Goal: Use online tool/utility: Utilize a website feature to perform a specific function

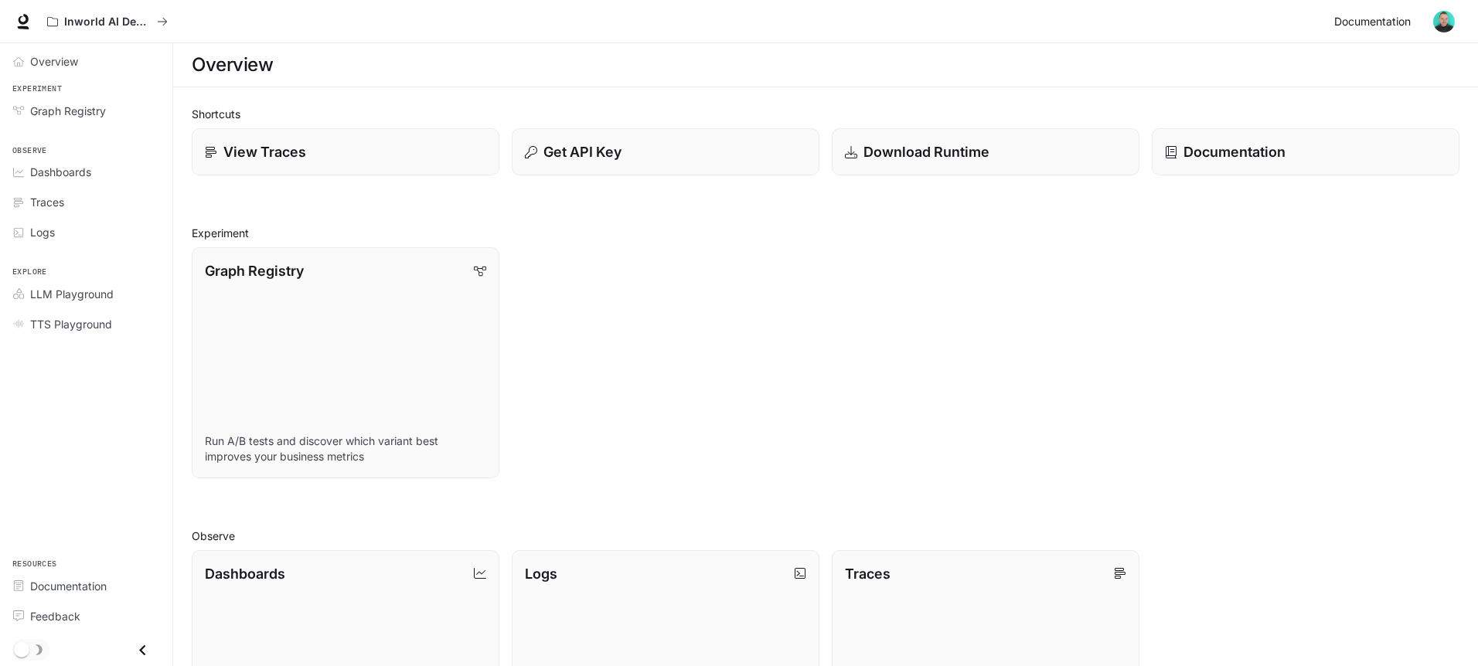
click at [1387, 22] on span "Documentation" at bounding box center [1372, 21] width 77 height 19
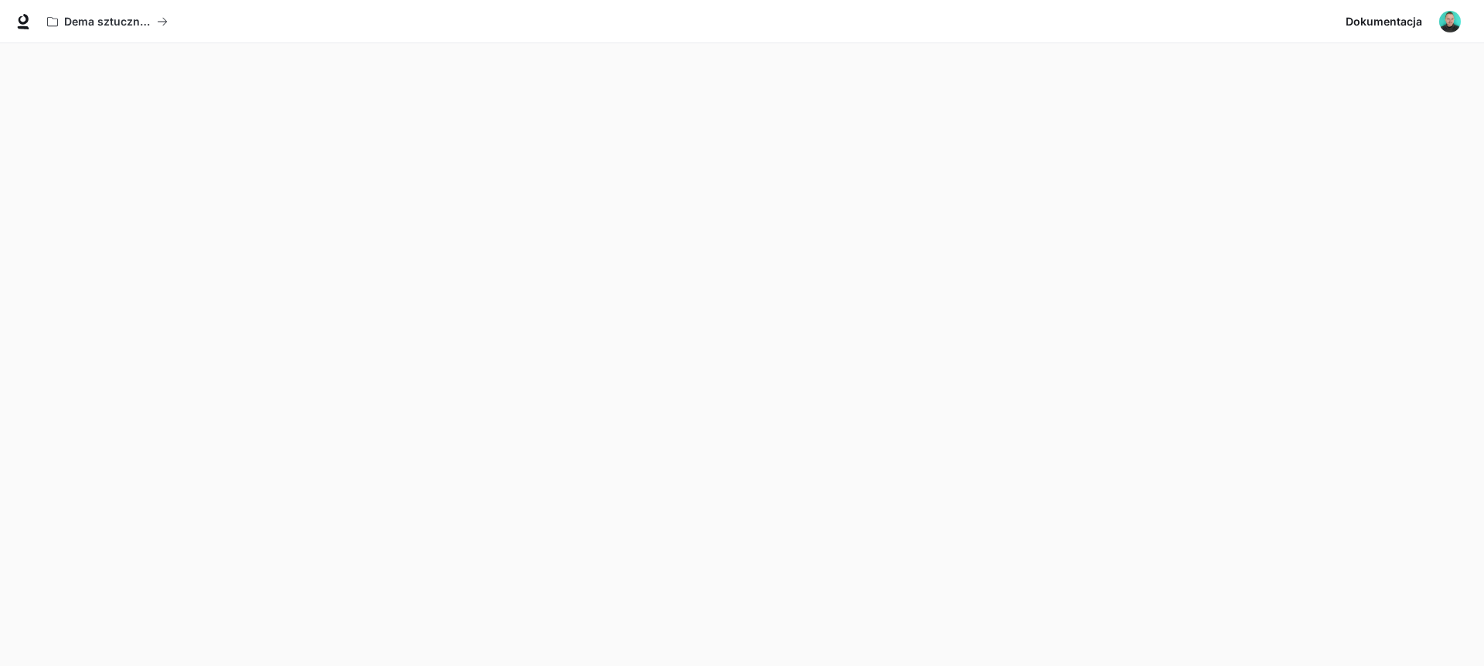
click at [1452, 15] on img "button" at bounding box center [1450, 22] width 22 height 22
click at [1452, 22] on div at bounding box center [742, 333] width 1484 height 666
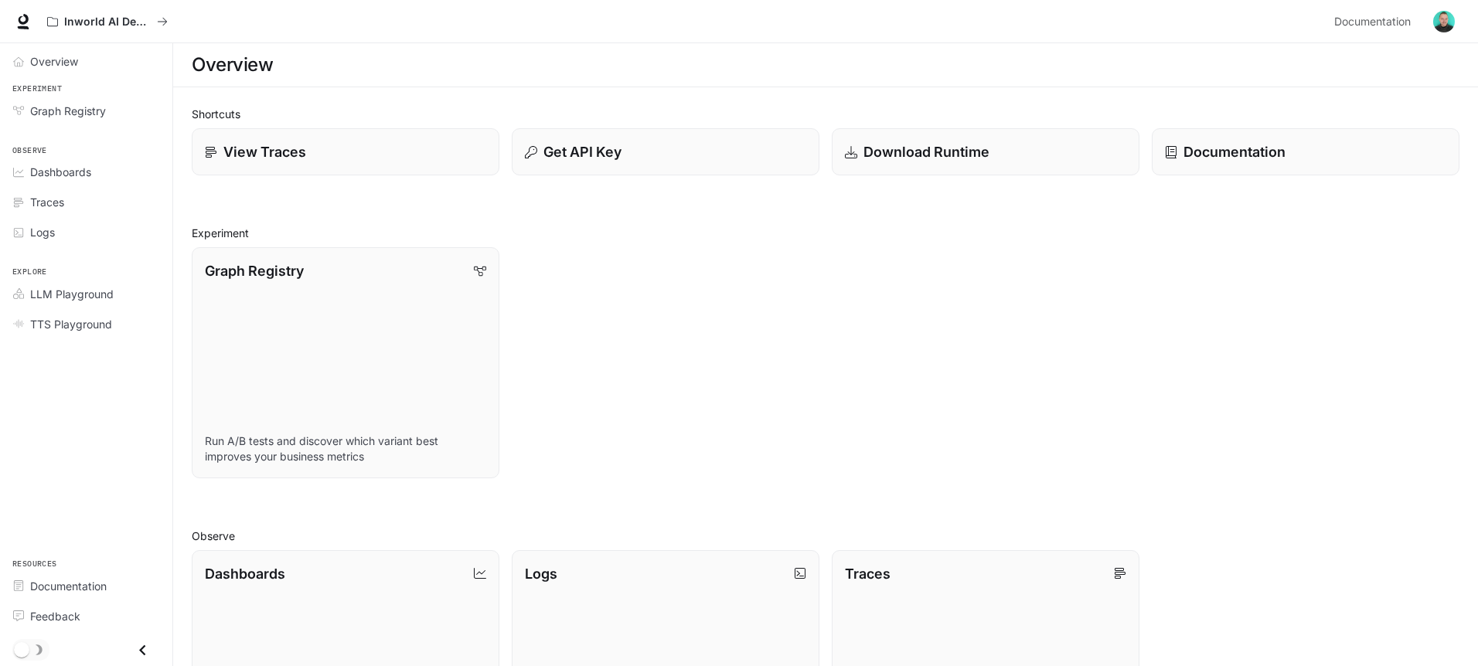
click at [643, 338] on div "Graph Registry Run A/B tests and discover which variant best improves your busi…" at bounding box center [819, 356] width 1280 height 243
click at [634, 332] on div "Graph Registry Run A/B tests and discover which variant best improves your busi…" at bounding box center [819, 356] width 1280 height 243
click at [42, 63] on span "Overview" at bounding box center [54, 61] width 48 height 16
click at [61, 60] on span "Overview" at bounding box center [54, 61] width 49 height 16
click at [1442, 19] on img "button" at bounding box center [1444, 22] width 22 height 22
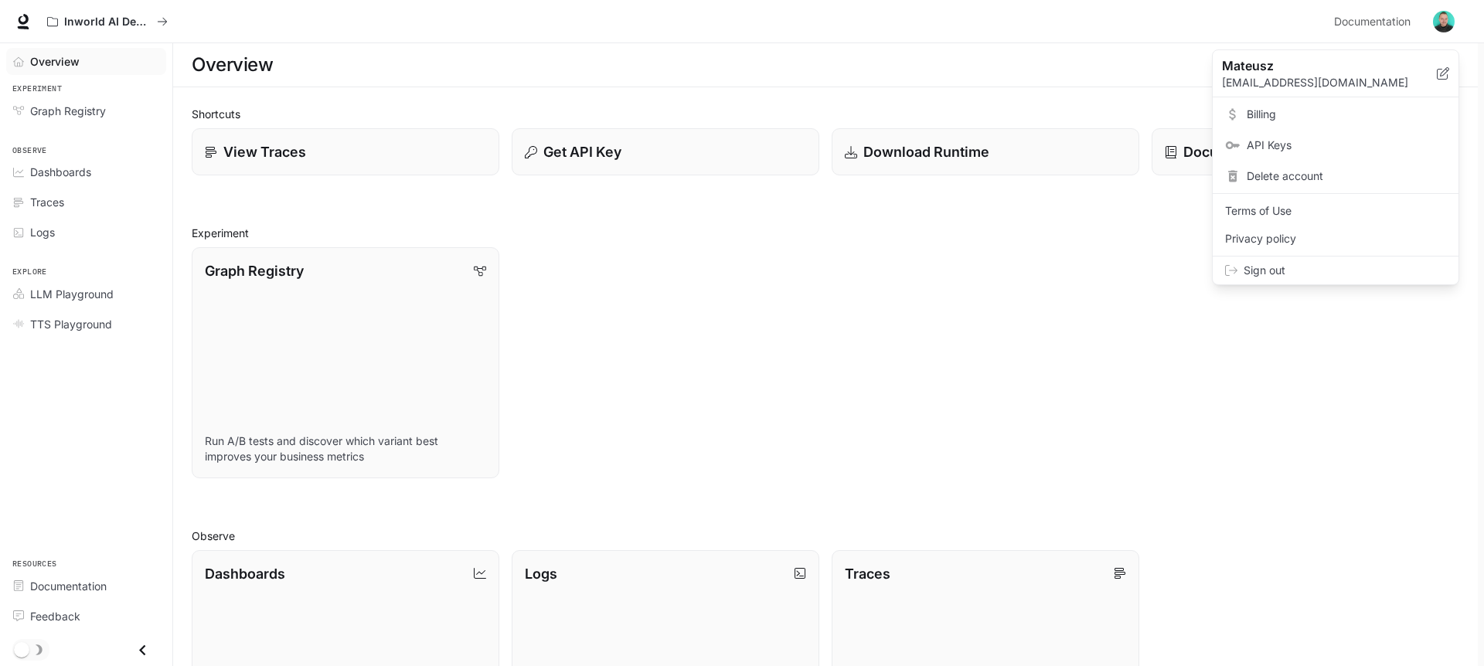
click at [1386, 17] on div at bounding box center [742, 333] width 1484 height 666
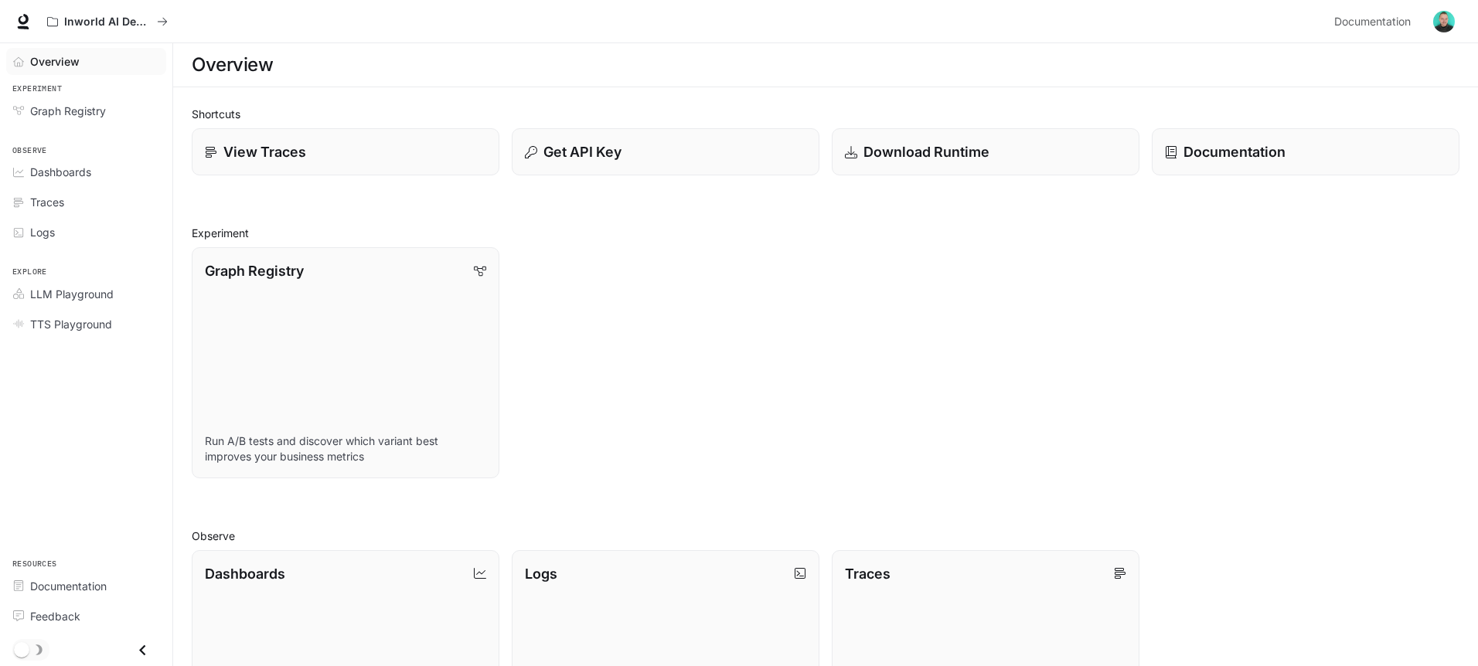
click at [1440, 19] on img "button" at bounding box center [1444, 22] width 22 height 22
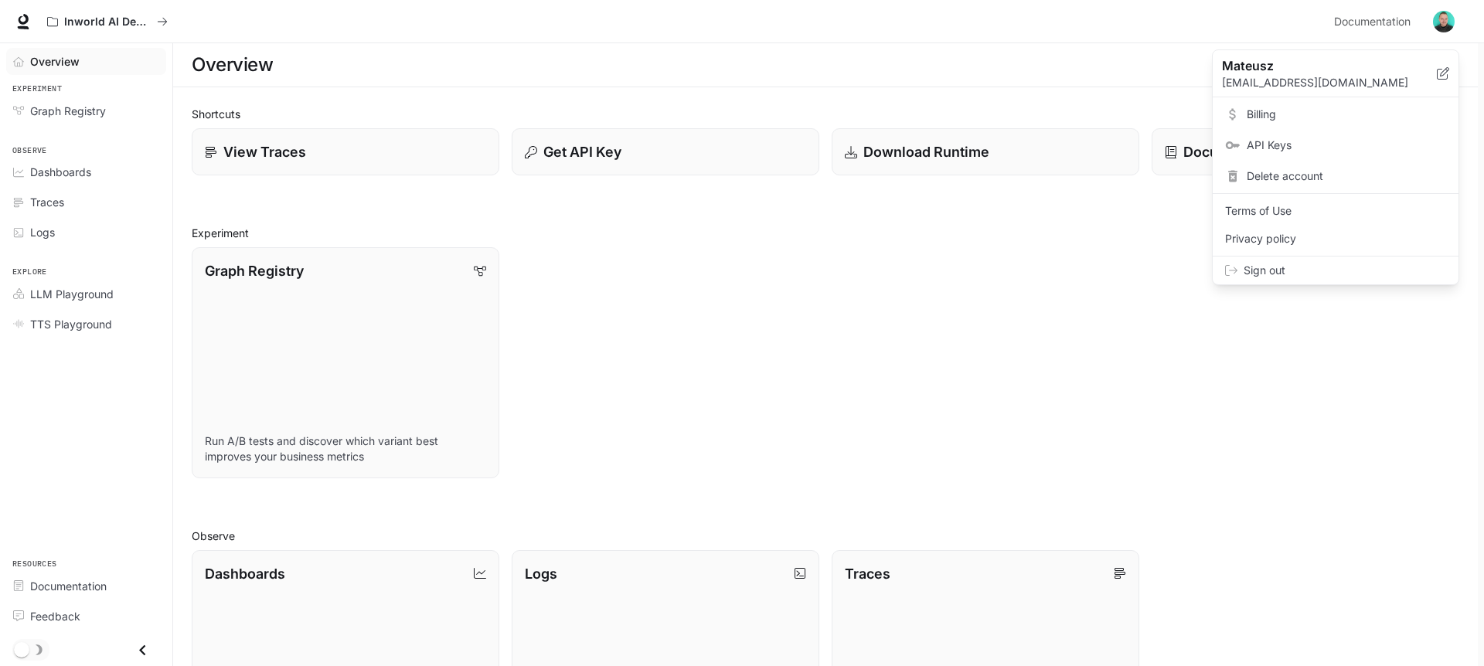
click at [1261, 119] on span "Billing" at bounding box center [1346, 114] width 199 height 15
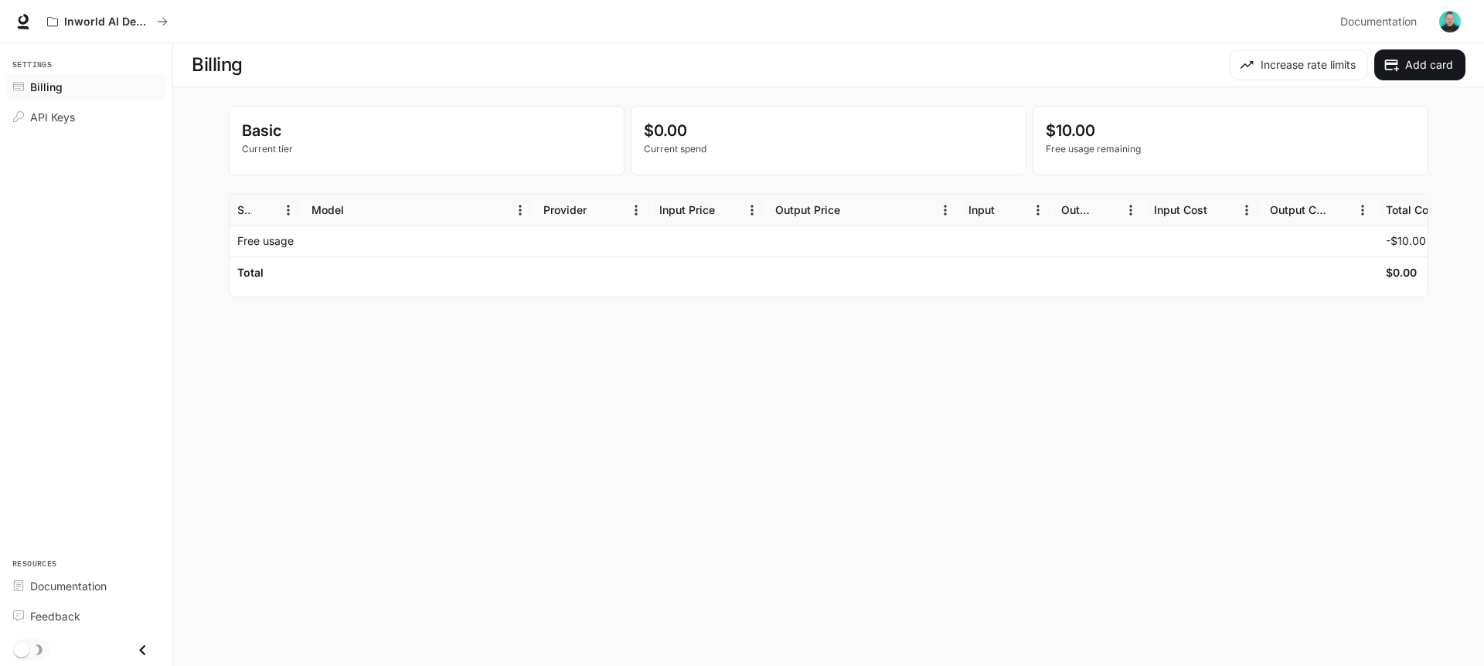
click at [1445, 23] on img "button" at bounding box center [1450, 22] width 22 height 22
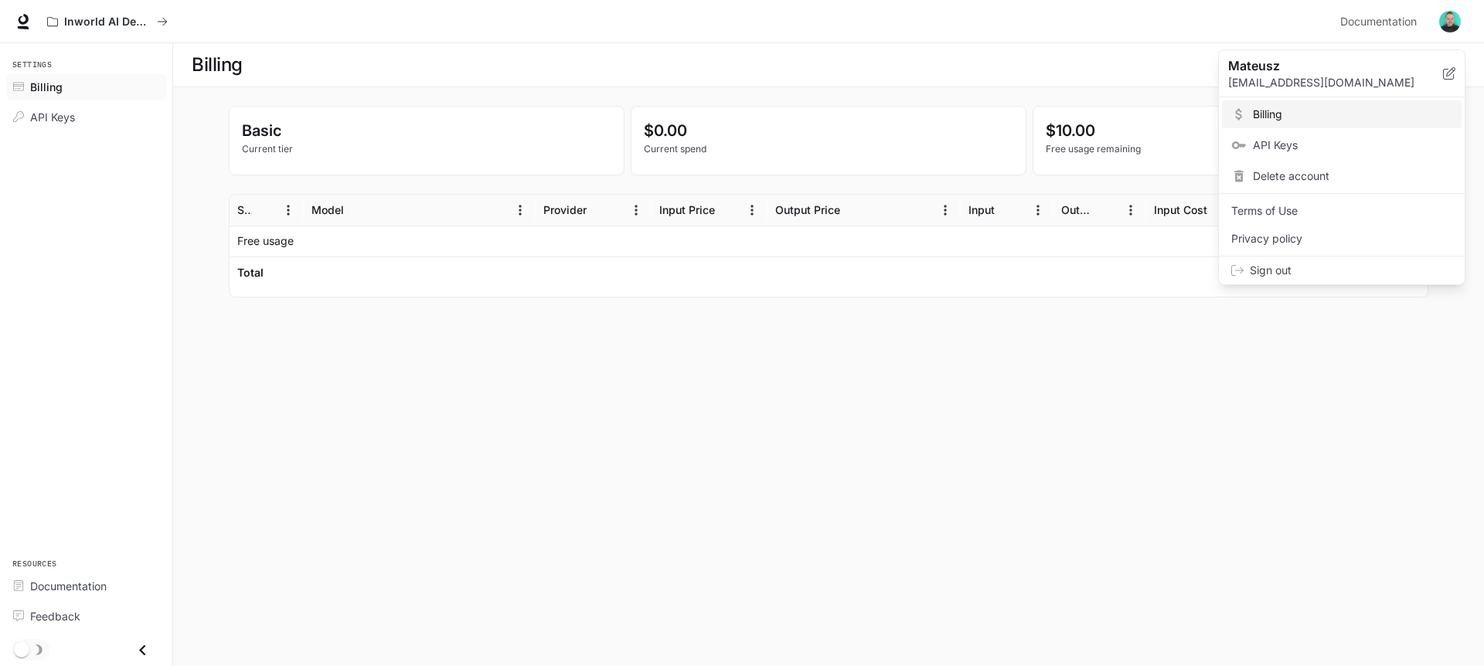
click at [1160, 328] on div at bounding box center [742, 333] width 1484 height 666
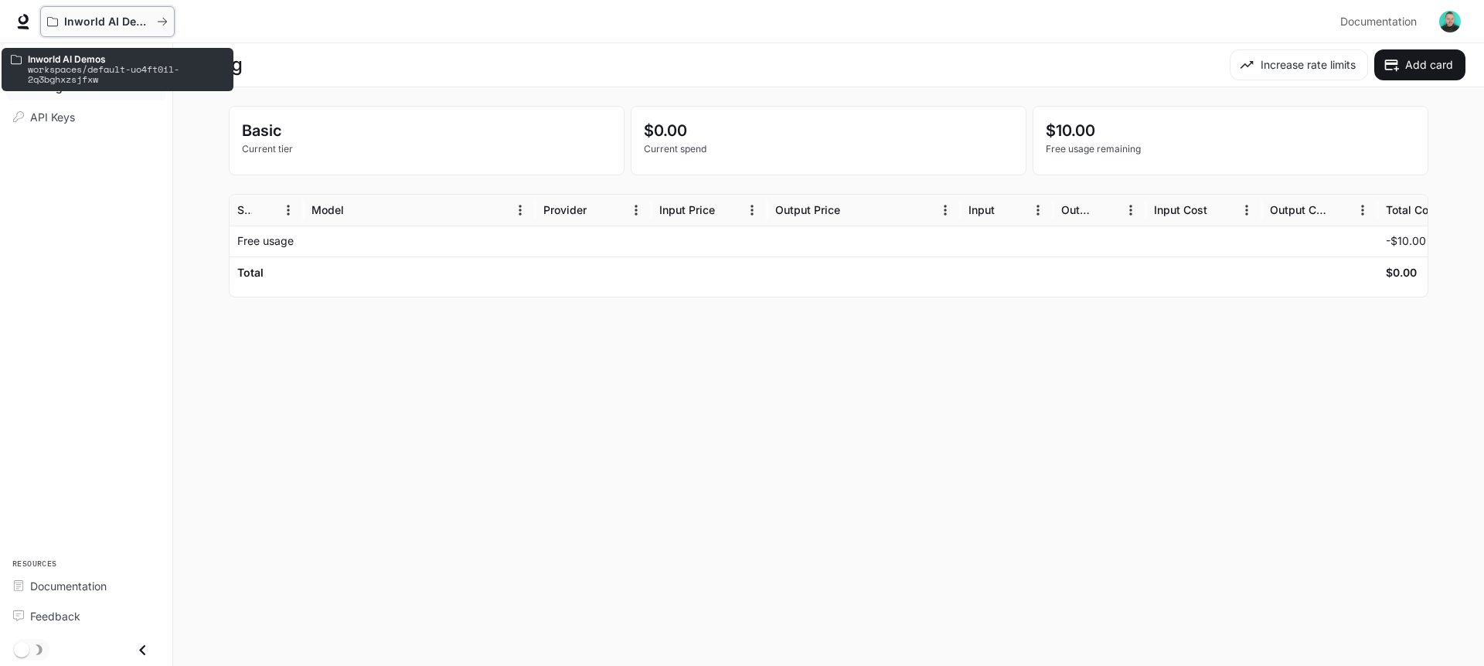
click at [46, 22] on button "Inworld AI Demos" at bounding box center [107, 21] width 134 height 31
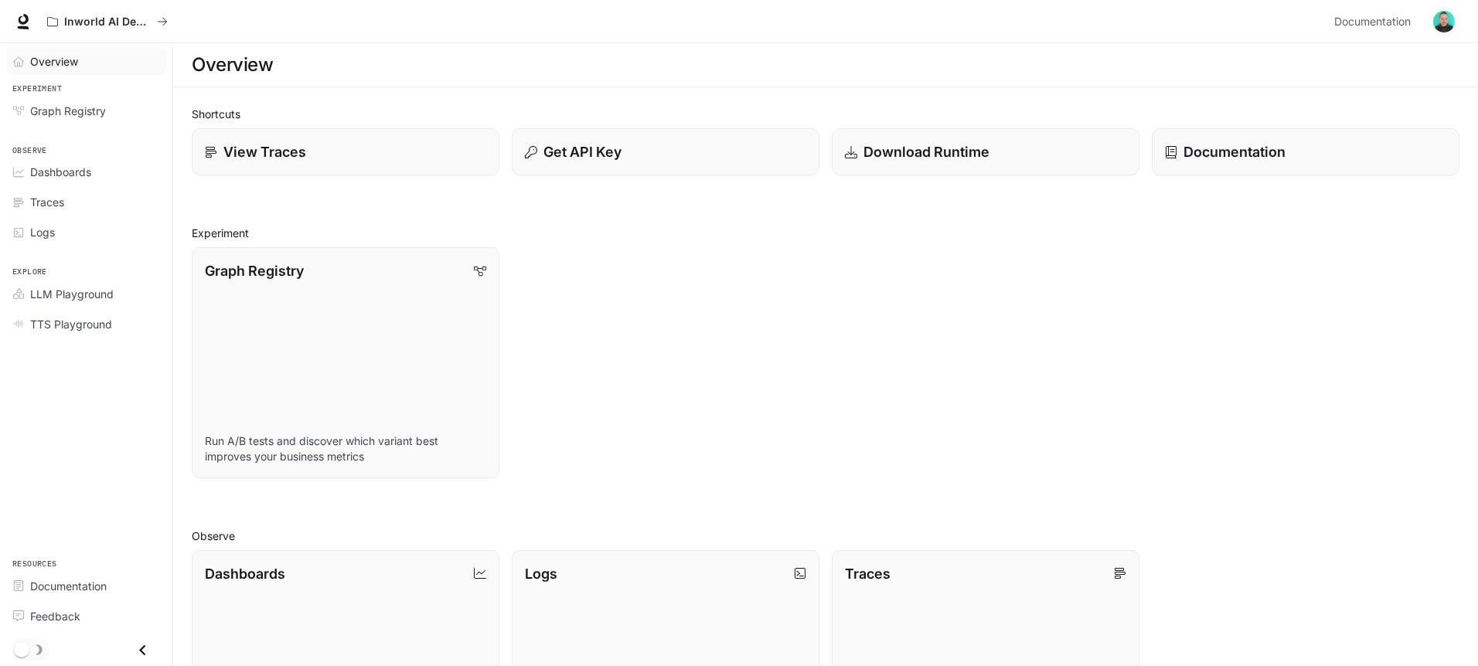
click at [65, 66] on span "Overview" at bounding box center [54, 61] width 48 height 16
click at [65, 66] on span "Overview" at bounding box center [54, 61] width 49 height 16
click at [29, 56] on span "Overview" at bounding box center [21, 61] width 17 height 11
click at [29, 18] on icon at bounding box center [22, 21] width 15 height 15
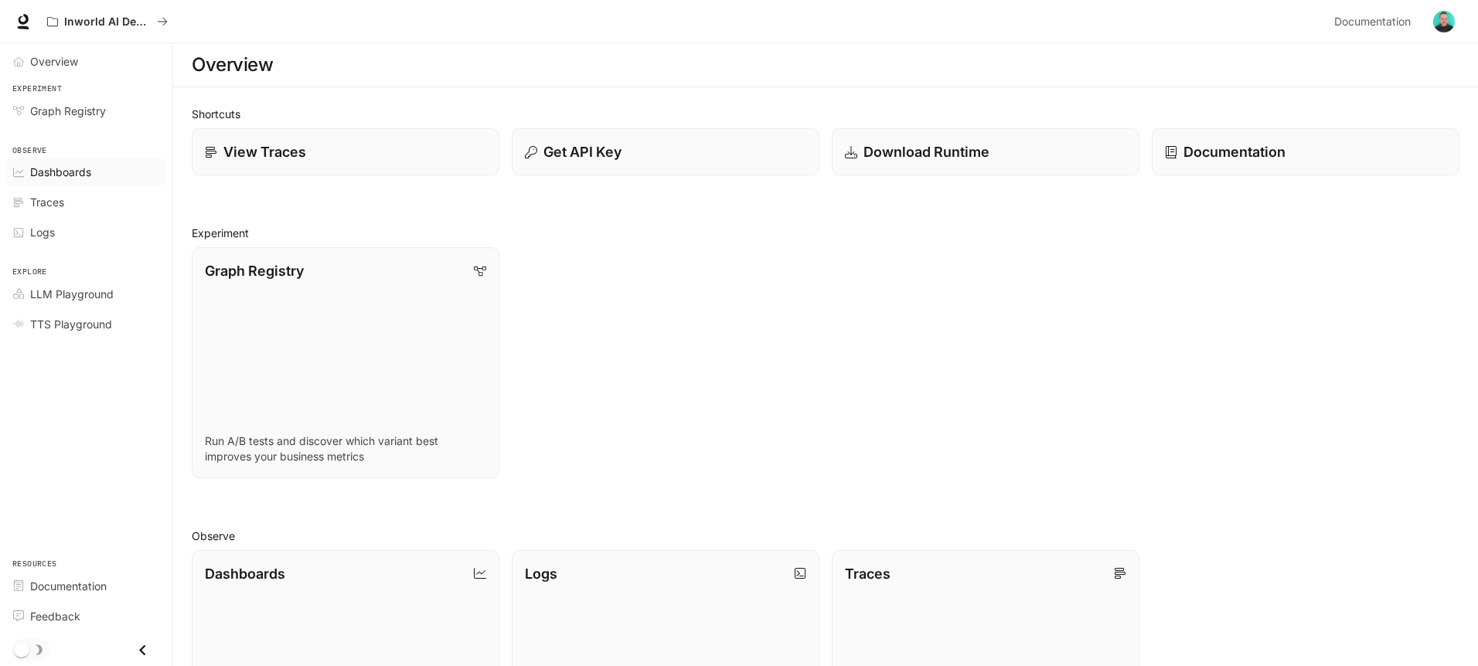
click at [49, 173] on span "Dashboards" at bounding box center [60, 172] width 61 height 16
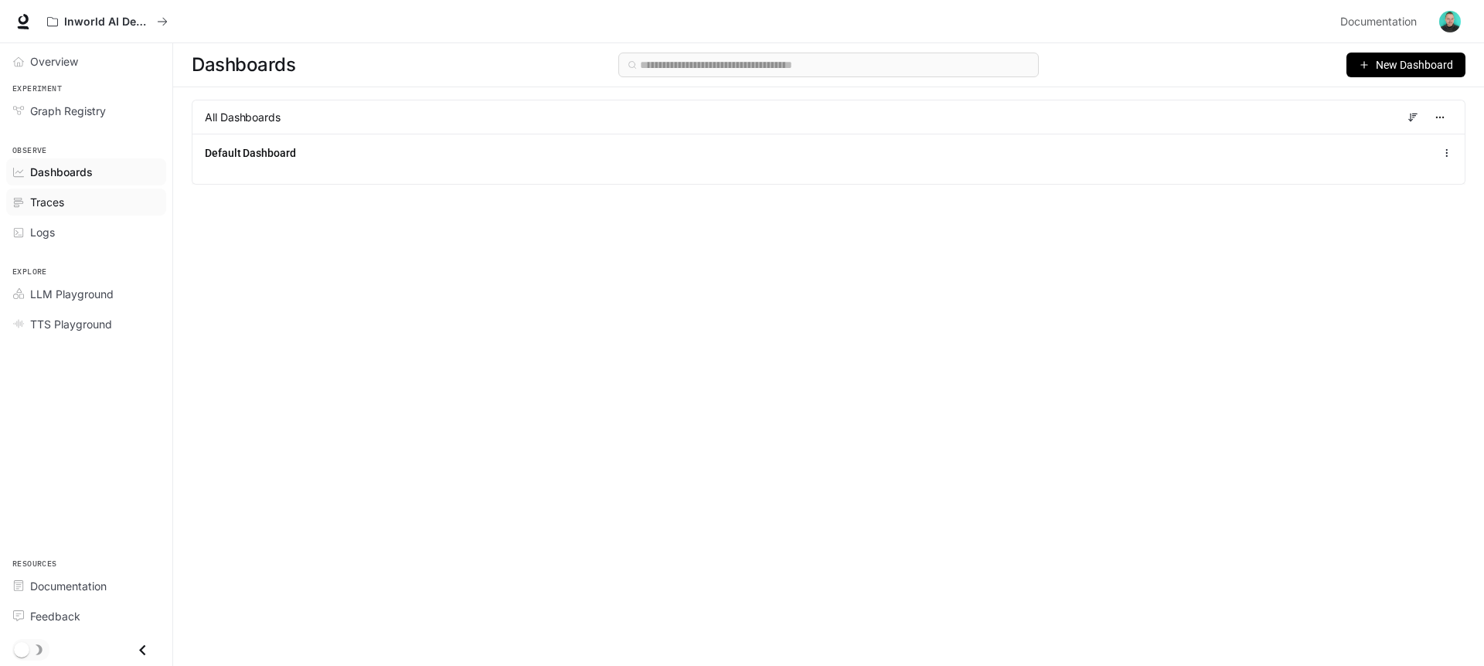
click at [42, 198] on span "Traces" at bounding box center [47, 202] width 34 height 16
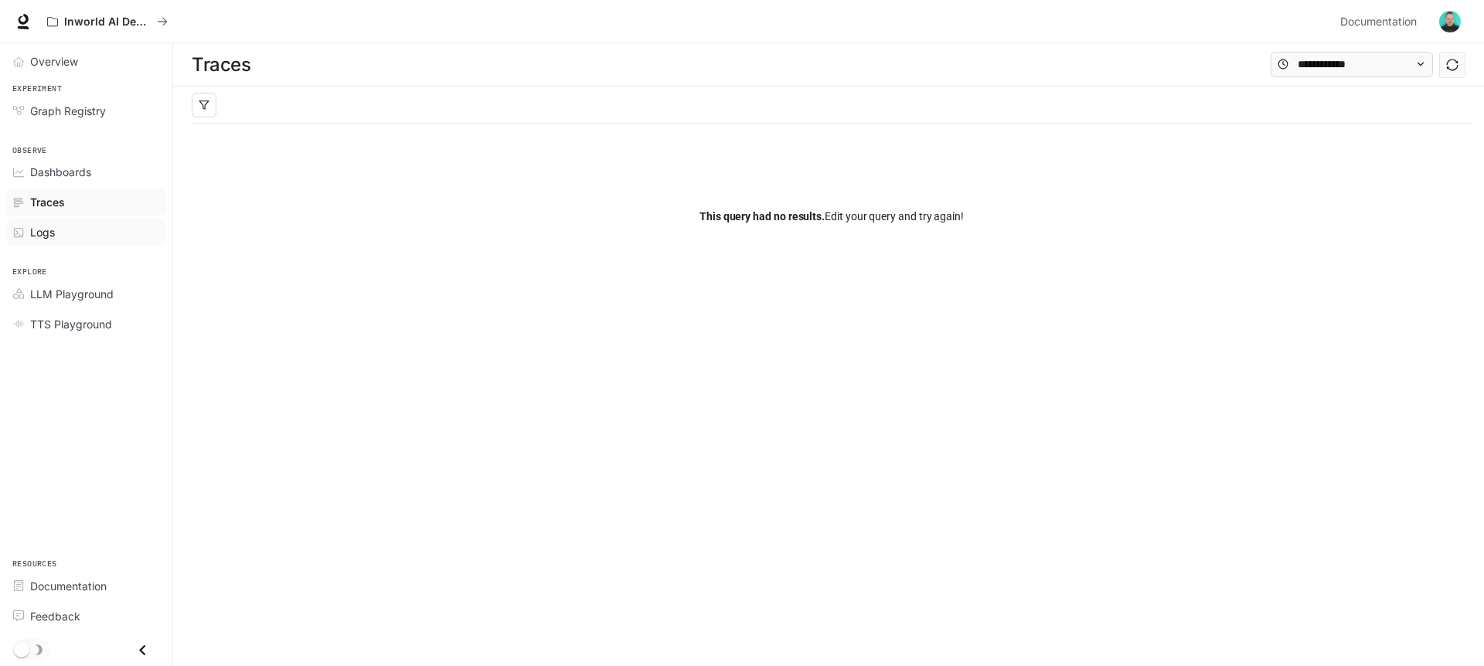
click at [39, 238] on span "Logs" at bounding box center [42, 232] width 25 height 16
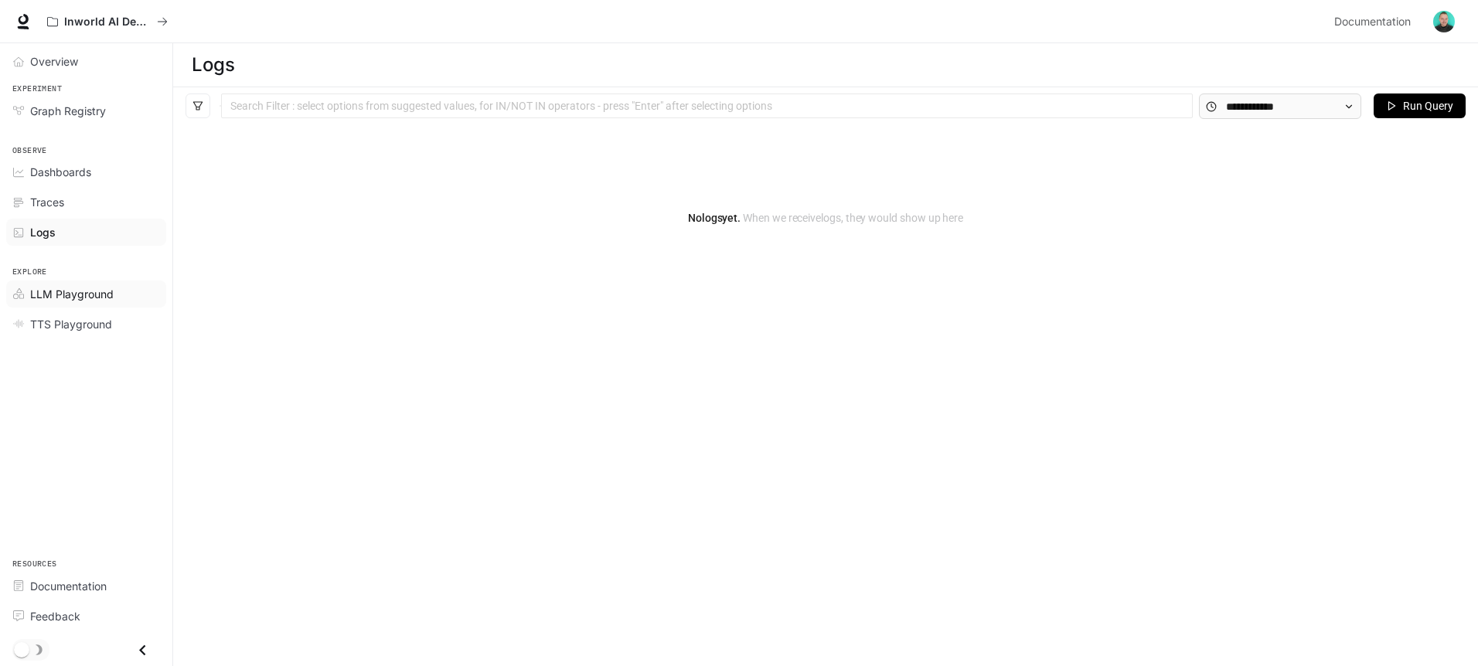
click at [73, 298] on span "LLM Playground" at bounding box center [71, 294] width 83 height 16
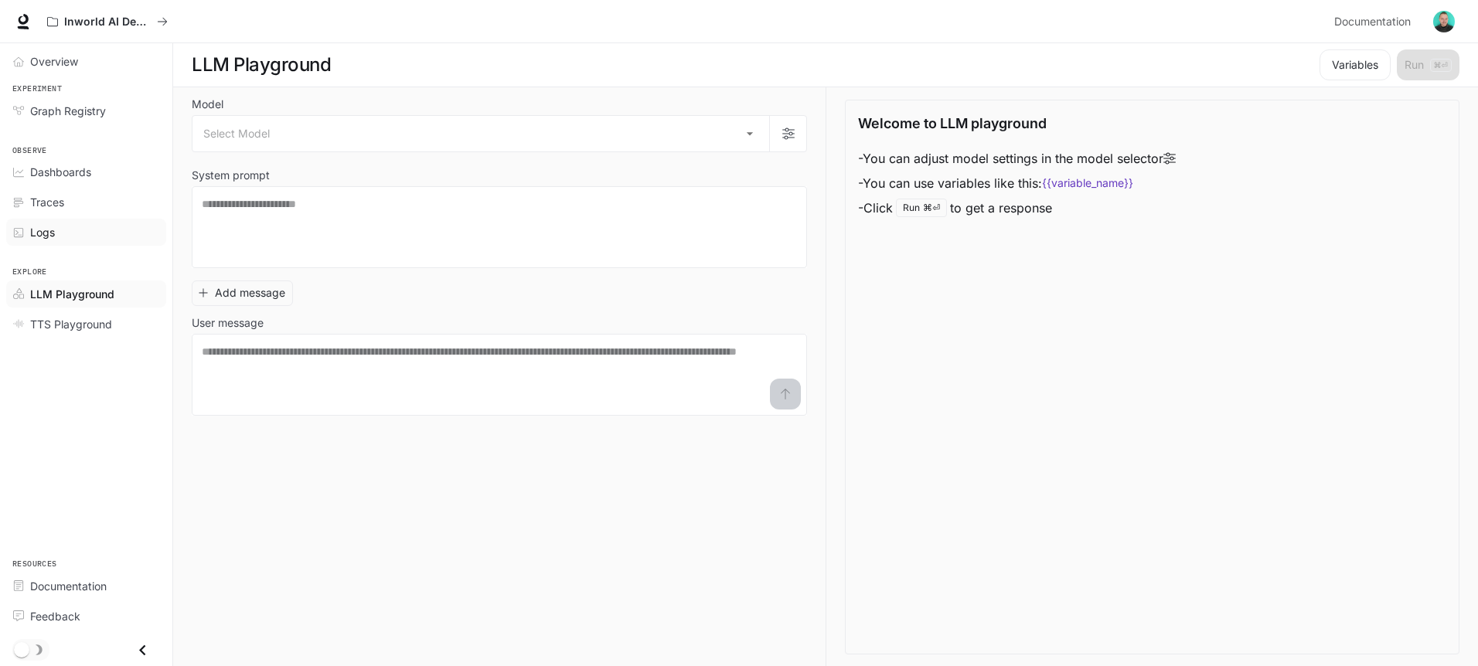
scroll to position [1, 0]
click at [323, 147] on body "Skip to main content Inworld AI Demos Documentation Documentation Portal Overvi…" at bounding box center [739, 332] width 1478 height 667
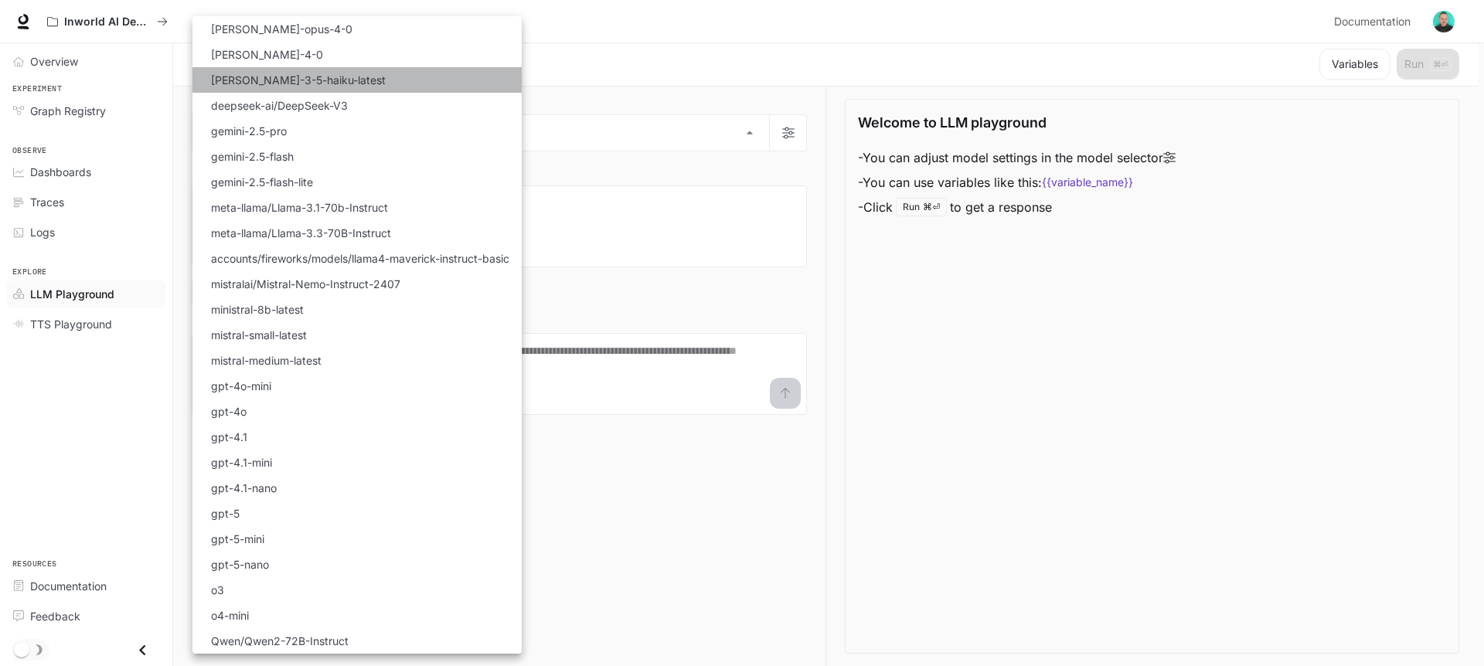
click at [237, 78] on p "claude-3-5-haiku-latest" at bounding box center [298, 80] width 175 height 16
type input "**********"
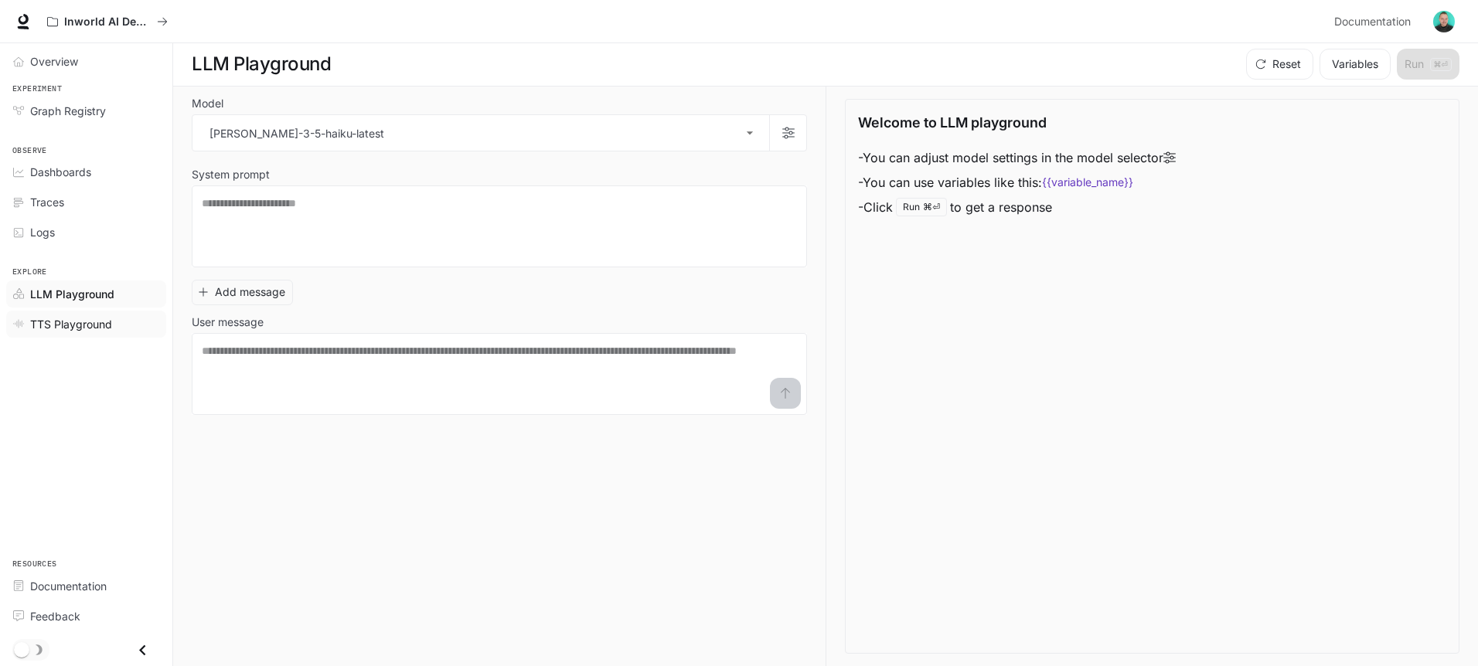
click at [81, 329] on span "TTS Playground" at bounding box center [71, 324] width 82 height 16
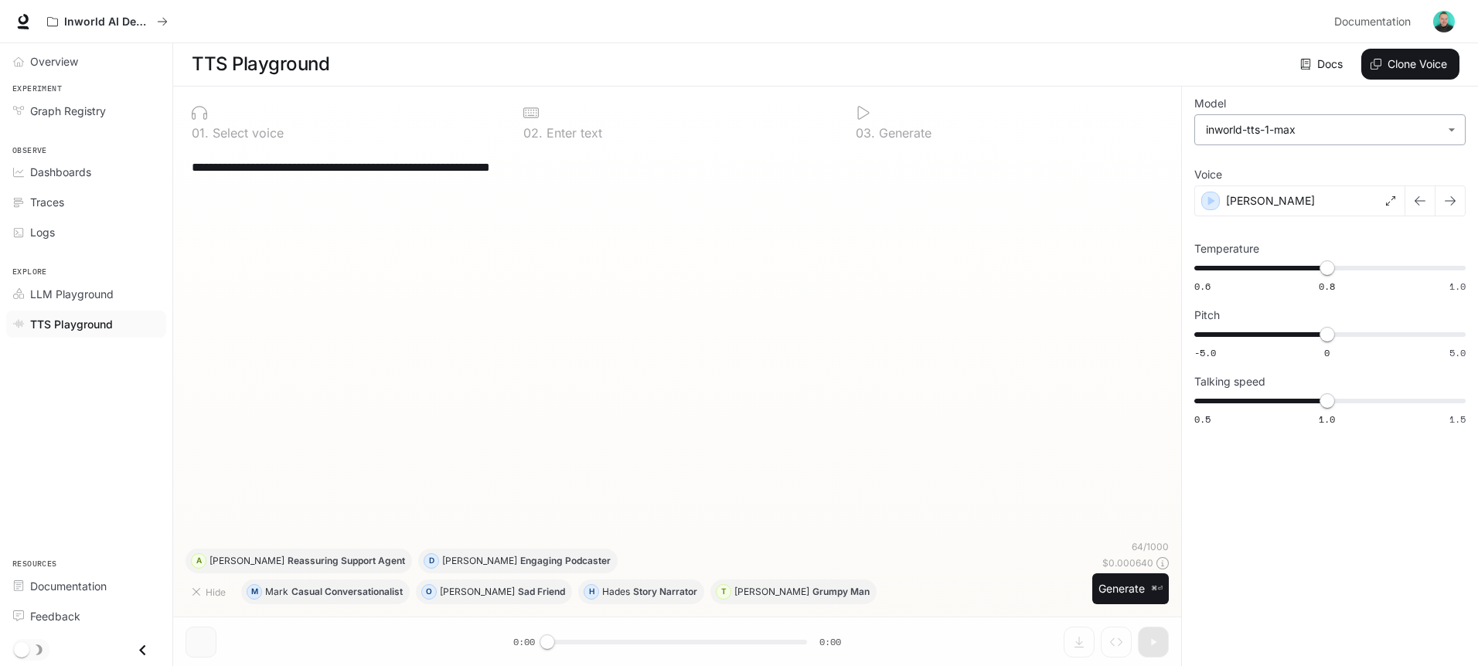
click at [1319, 136] on body "**********" at bounding box center [739, 332] width 1478 height 667
click at [1319, 136] on div at bounding box center [742, 333] width 1484 height 666
drag, startPoint x: 988, startPoint y: 216, endPoint x: 890, endPoint y: 189, distance: 102.0
click at [982, 220] on div "**********" at bounding box center [677, 344] width 983 height 392
click at [579, 120] on div at bounding box center [676, 112] width 307 height 15
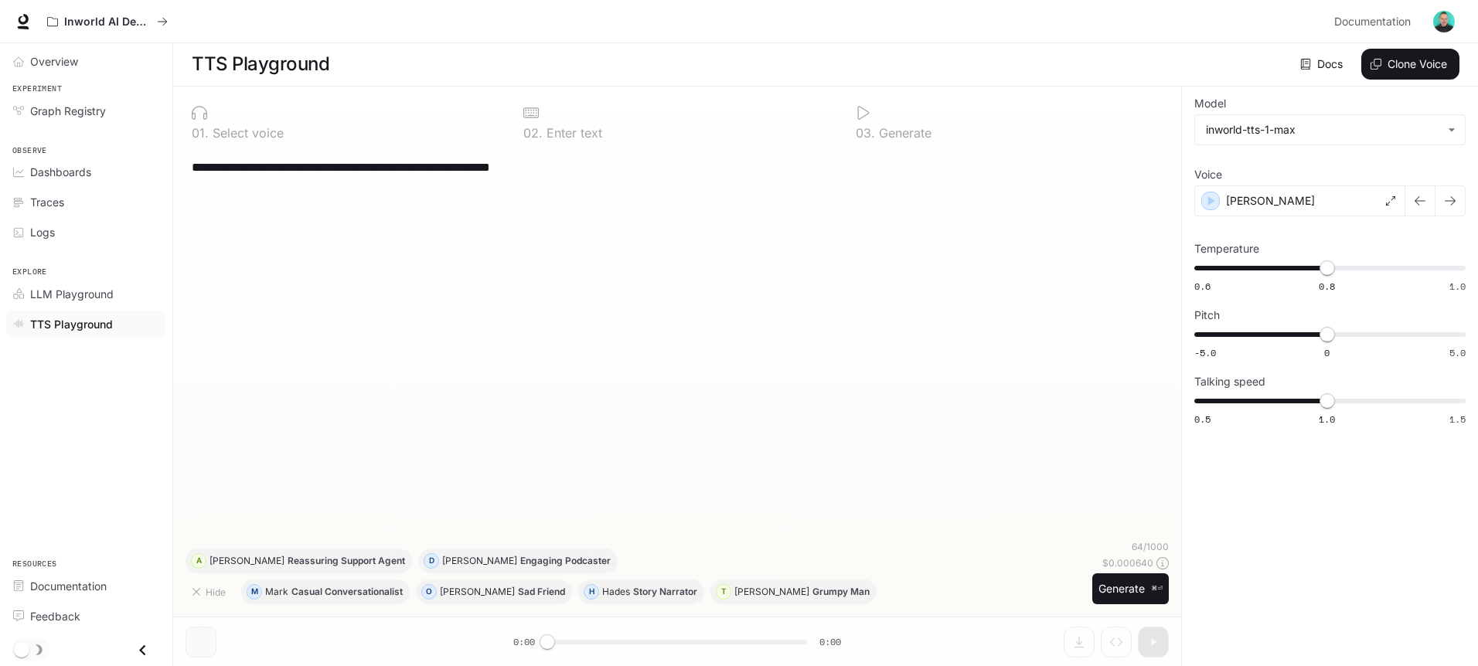
click at [426, 170] on textarea "**********" at bounding box center [677, 167] width 971 height 18
drag, startPoint x: 565, startPoint y: 171, endPoint x: 329, endPoint y: 169, distance: 236.5
click at [329, 169] on textarea "**********" at bounding box center [677, 167] width 971 height 18
click at [644, 177] on div "**********" at bounding box center [677, 166] width 971 height 37
drag, startPoint x: 612, startPoint y: 172, endPoint x: 179, endPoint y: 174, distance: 432.9
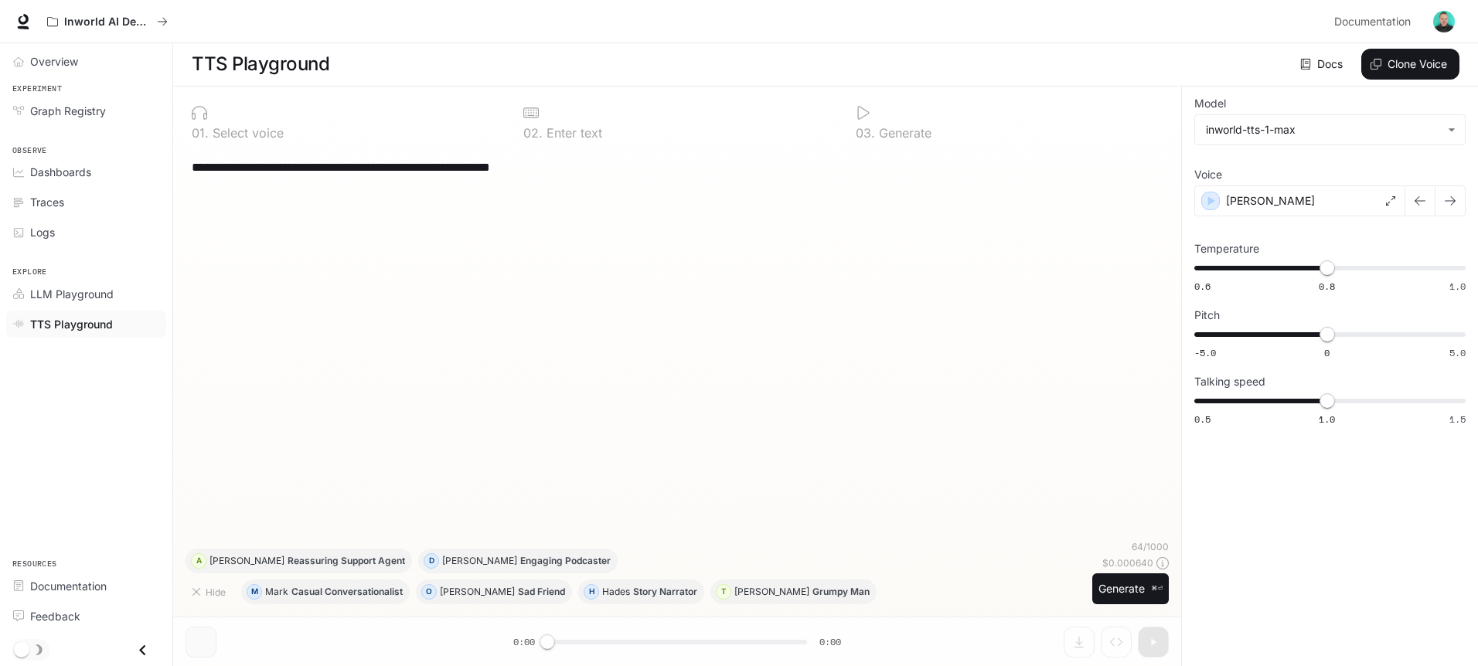
click at [182, 174] on div "**********" at bounding box center [677, 377] width 1008 height 580
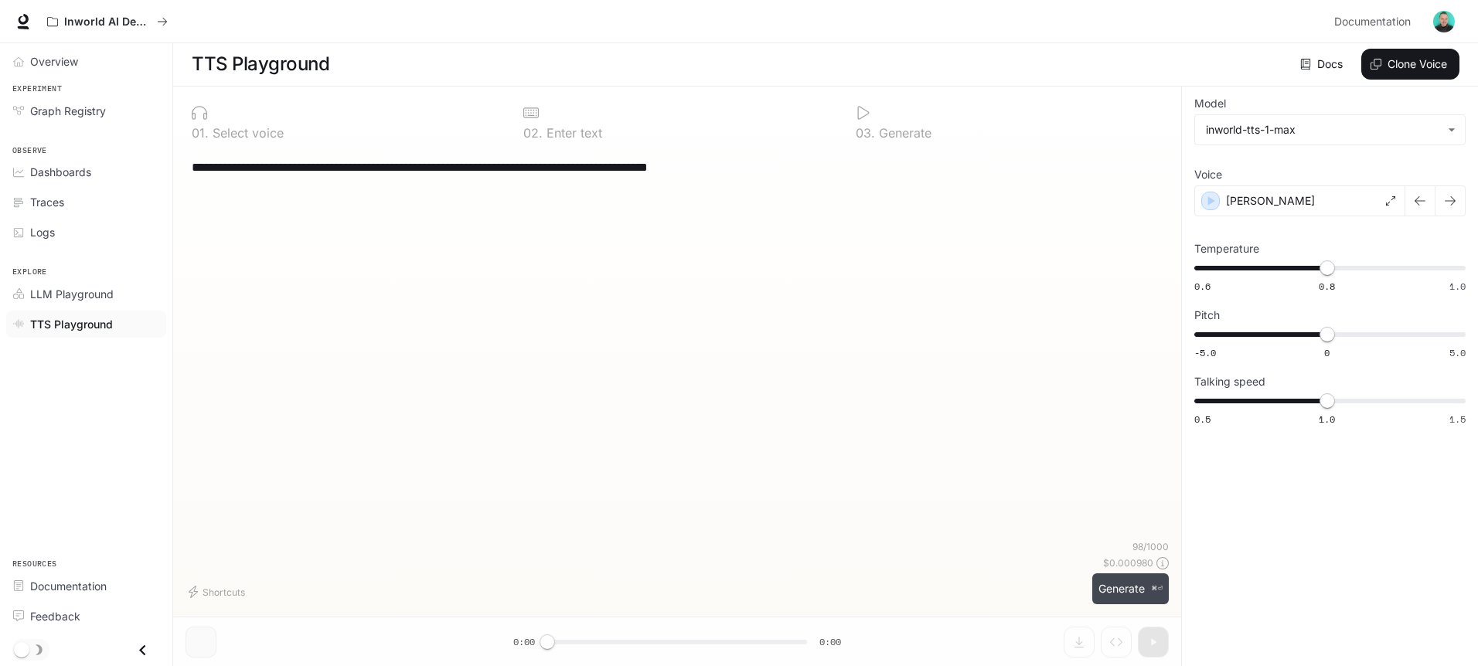
type textarea "**********"
click at [1106, 586] on button "Generate ⌘⏎" at bounding box center [1130, 590] width 77 height 32
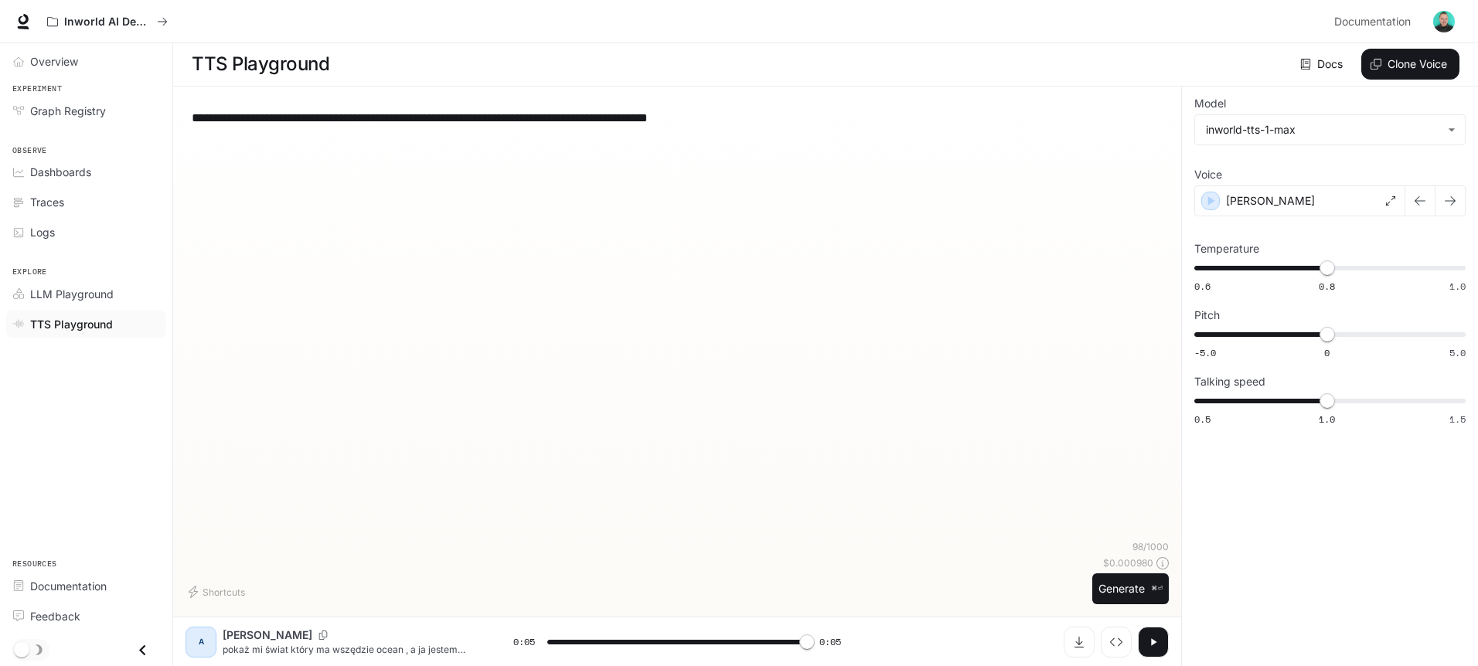
type input "*"
click at [19, 22] on icon at bounding box center [24, 19] width 10 height 11
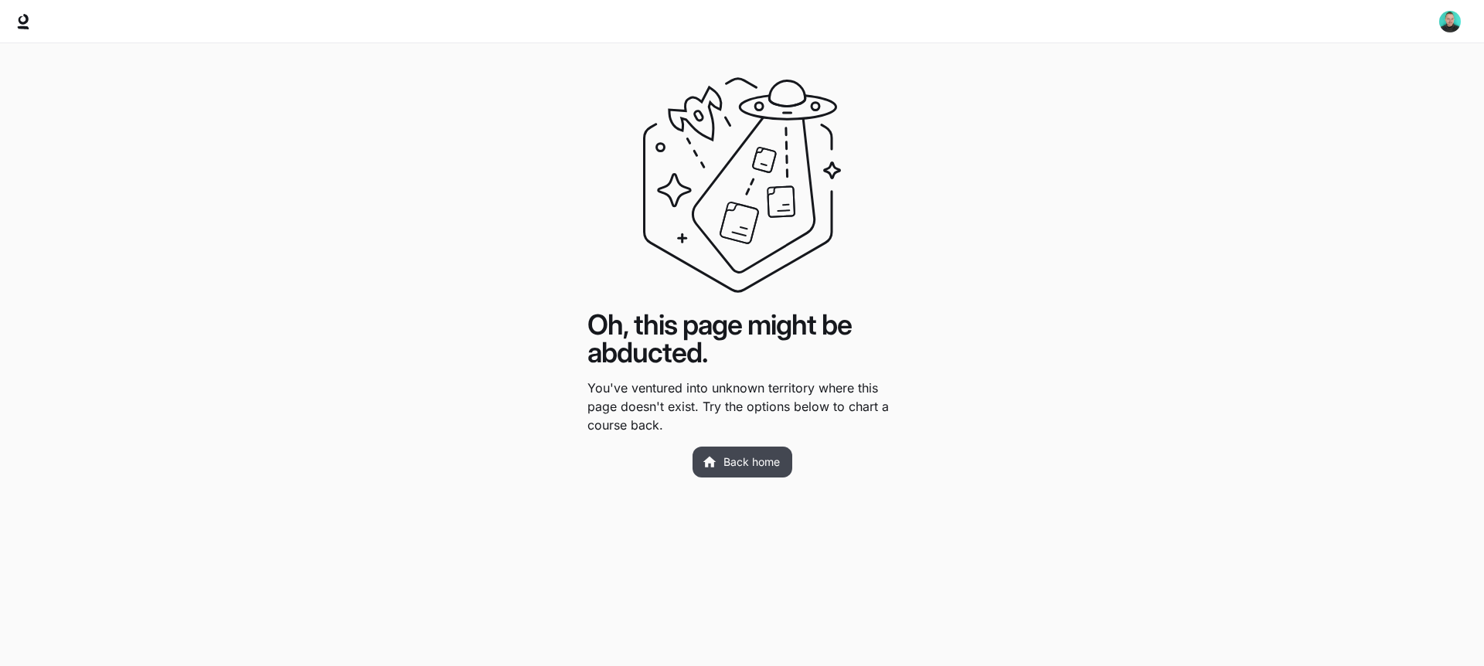
click at [734, 463] on link "Back home" at bounding box center [743, 462] width 100 height 31
